Goal: Task Accomplishment & Management: Use online tool/utility

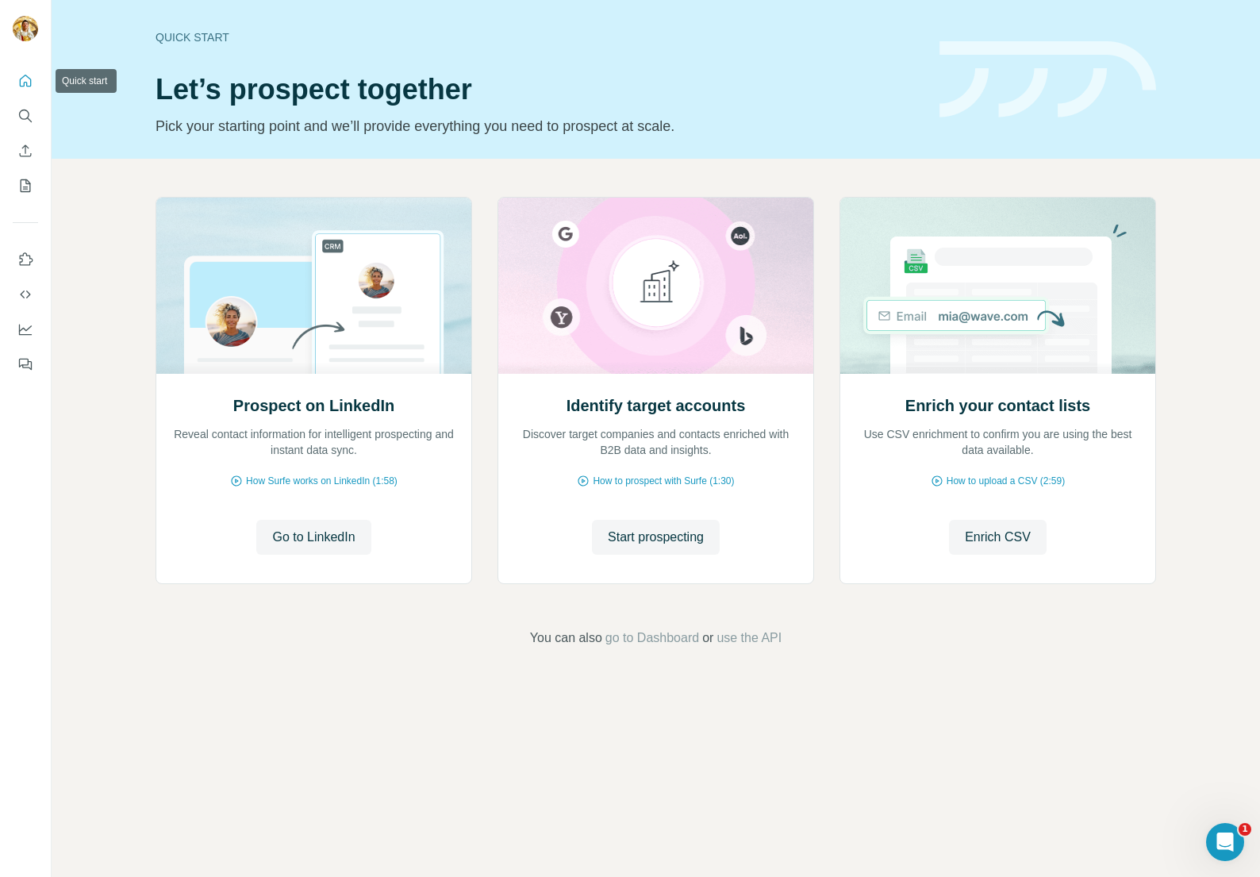
click at [29, 79] on icon "Quick start" at bounding box center [26, 81] width 12 height 12
click at [681, 635] on span "go to Dashboard" at bounding box center [652, 637] width 94 height 19
